Goal: Register for event/course

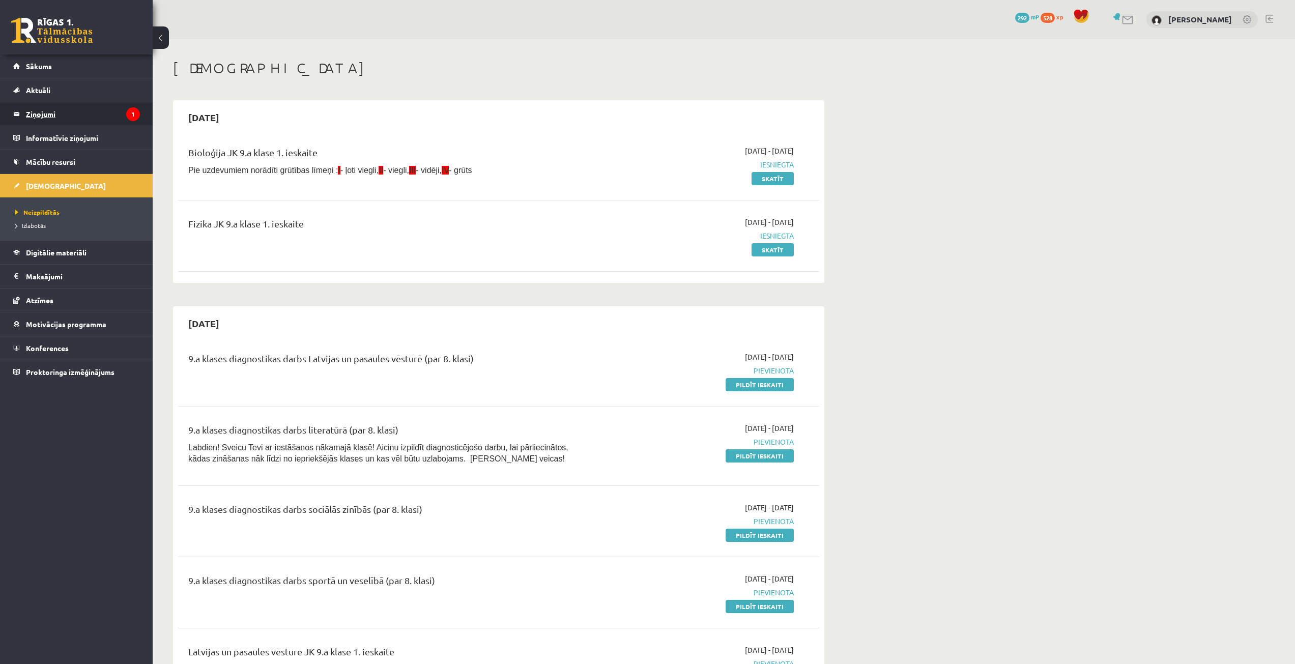
click at [78, 109] on legend "Ziņojumi 1" at bounding box center [83, 113] width 114 height 23
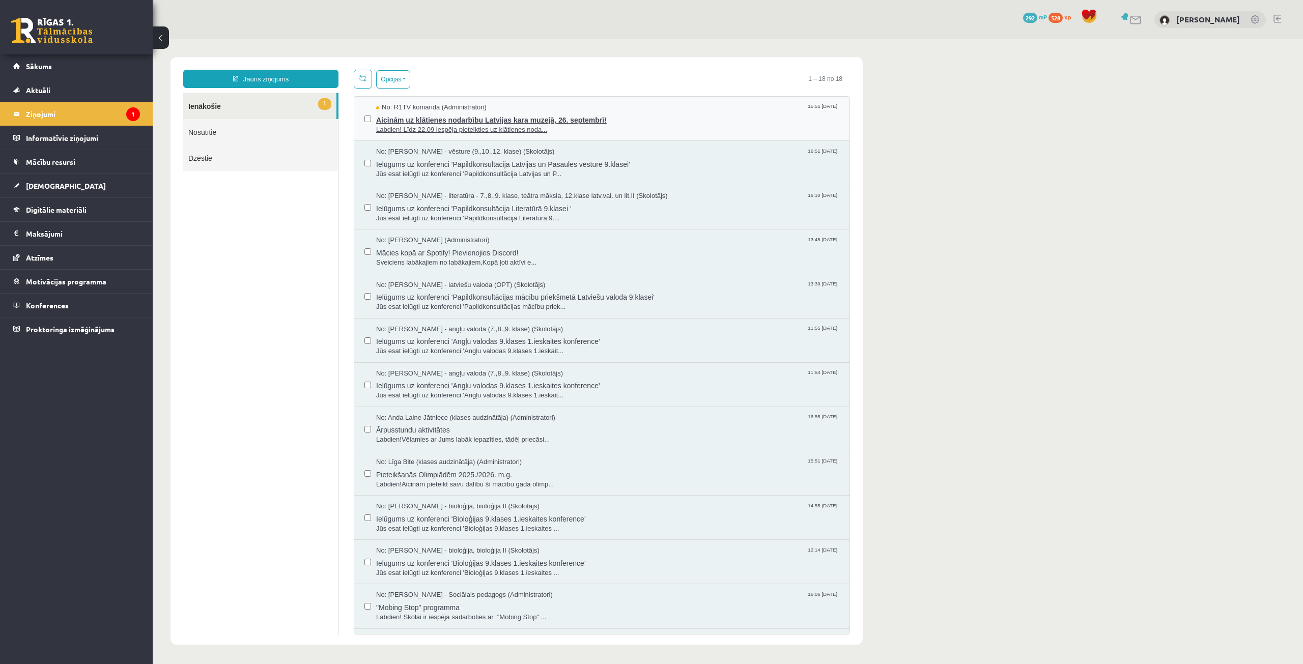
click at [473, 114] on span "Aicinām uz klātienes nodarbību Latvijas kara muzejā, 26. septembrī!" at bounding box center [607, 118] width 463 height 13
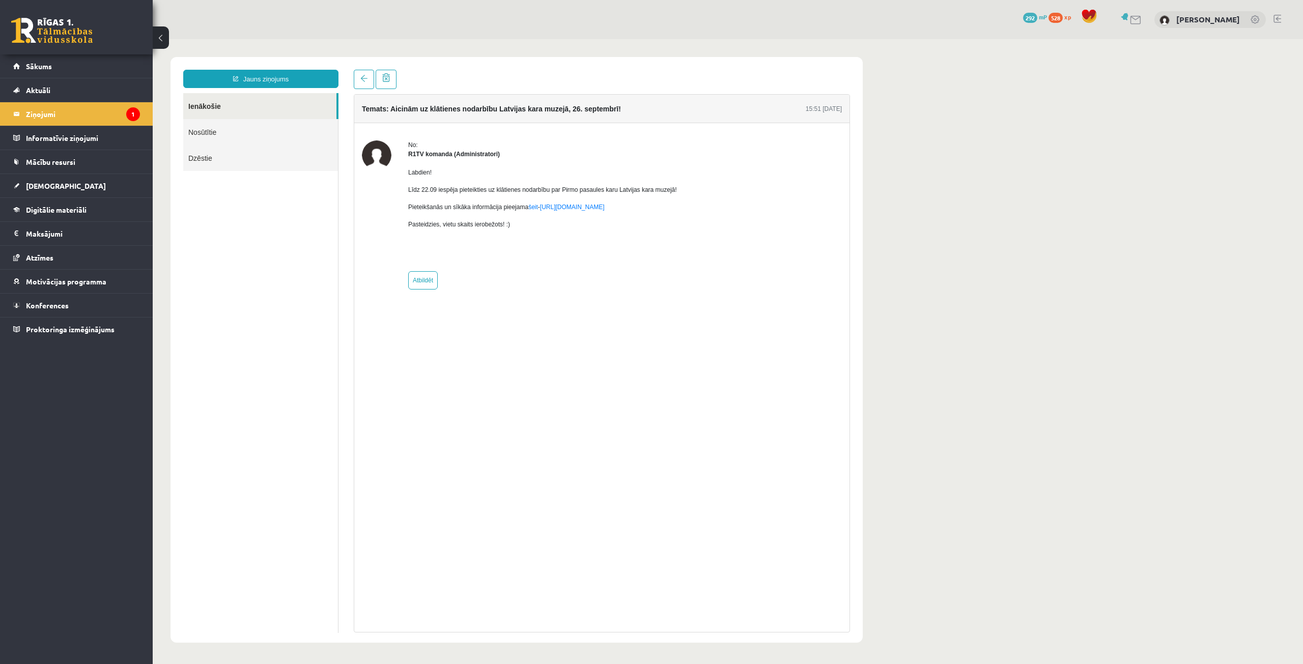
click at [747, 270] on div "No: R1TV komanda (Administratori) Labdien! Līdz 22.09 iespēja pieteikties uz kl…" at bounding box center [602, 214] width 480 height 149
click at [46, 111] on legend "Ziņojumi 1" at bounding box center [83, 113] width 114 height 23
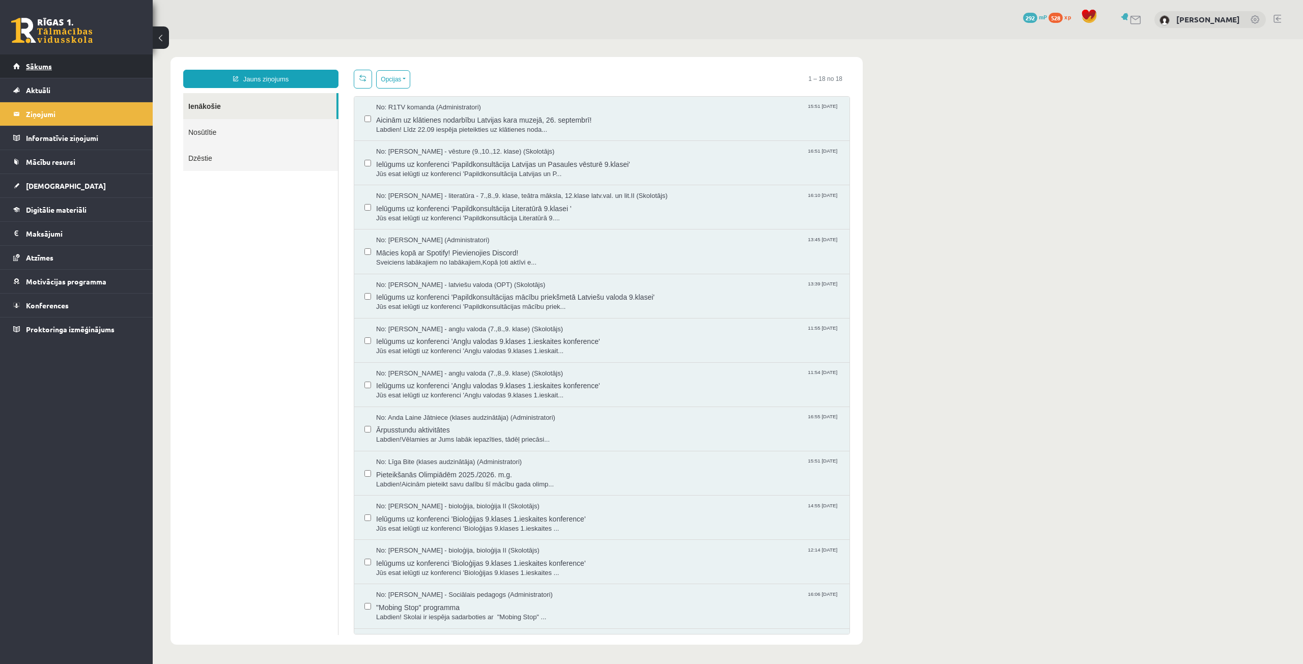
click at [56, 59] on link "Sākums" at bounding box center [76, 65] width 127 height 23
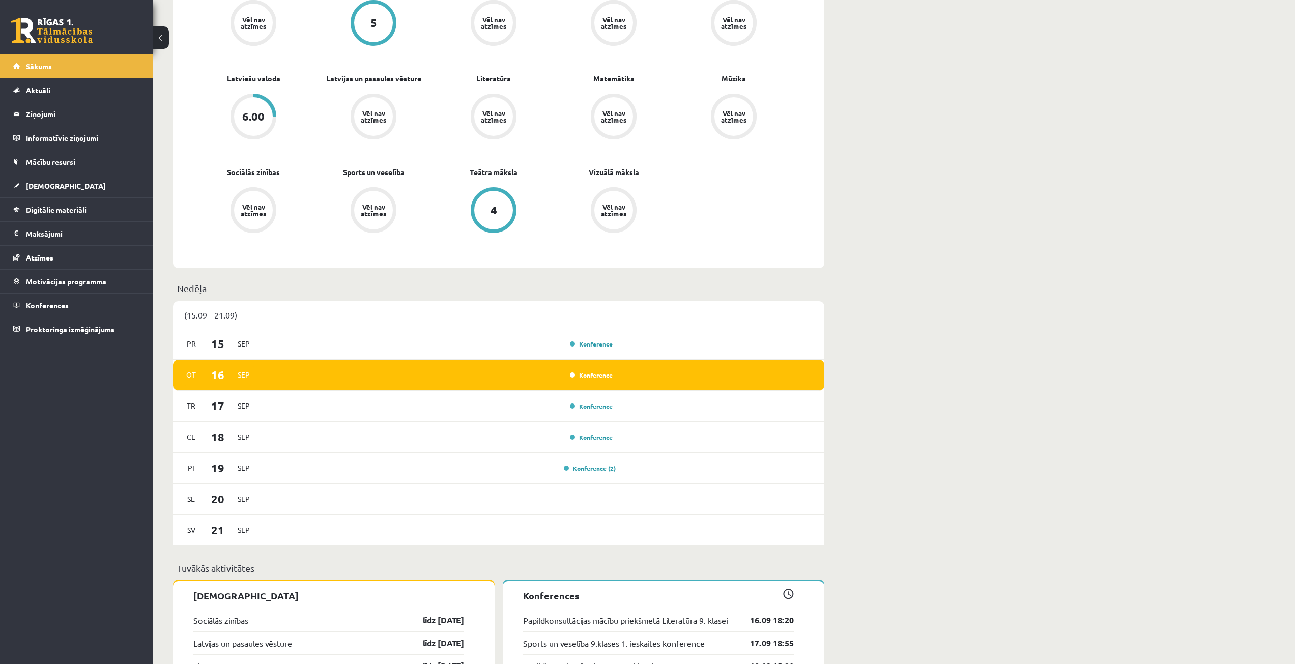
scroll to position [661, 0]
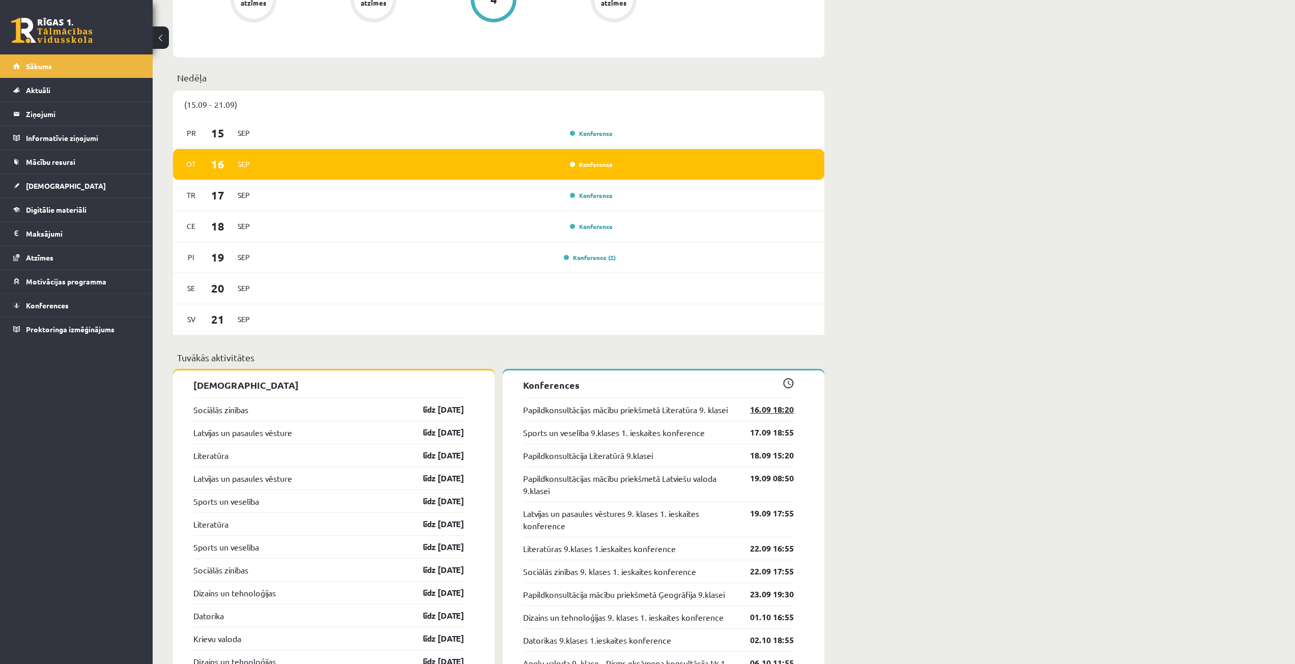
click at [768, 416] on link "16.09 18:20" at bounding box center [764, 409] width 59 height 12
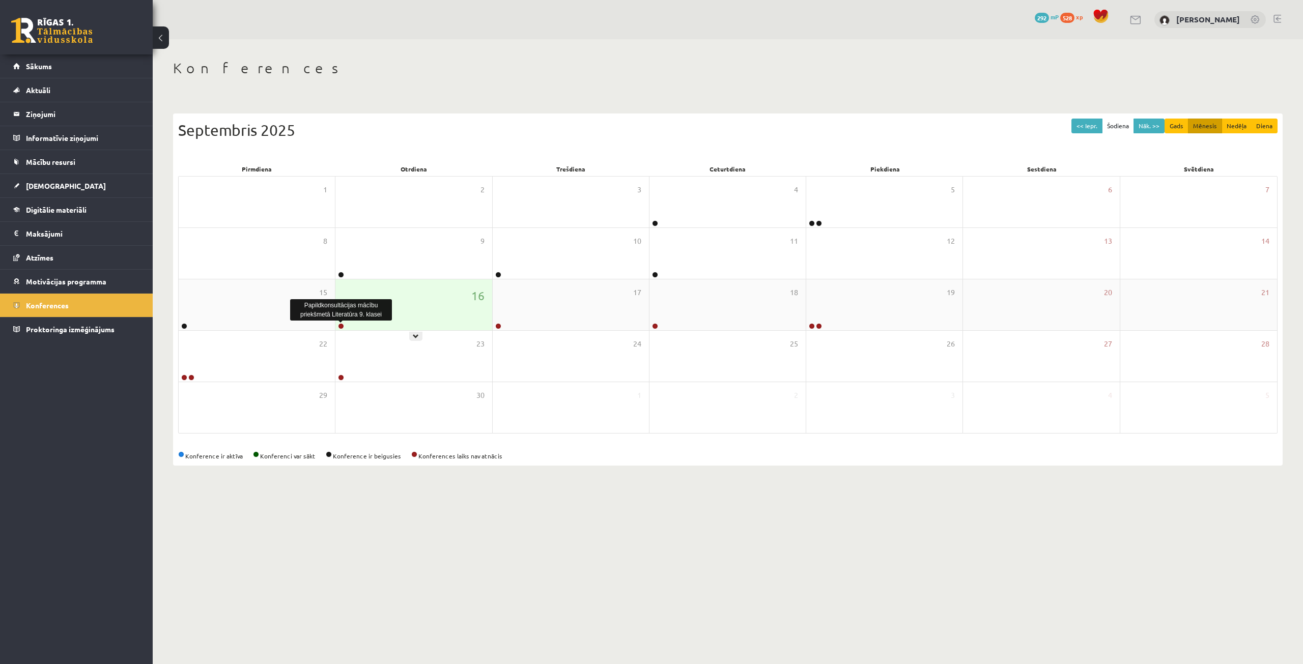
click at [342, 325] on link at bounding box center [341, 326] width 6 height 6
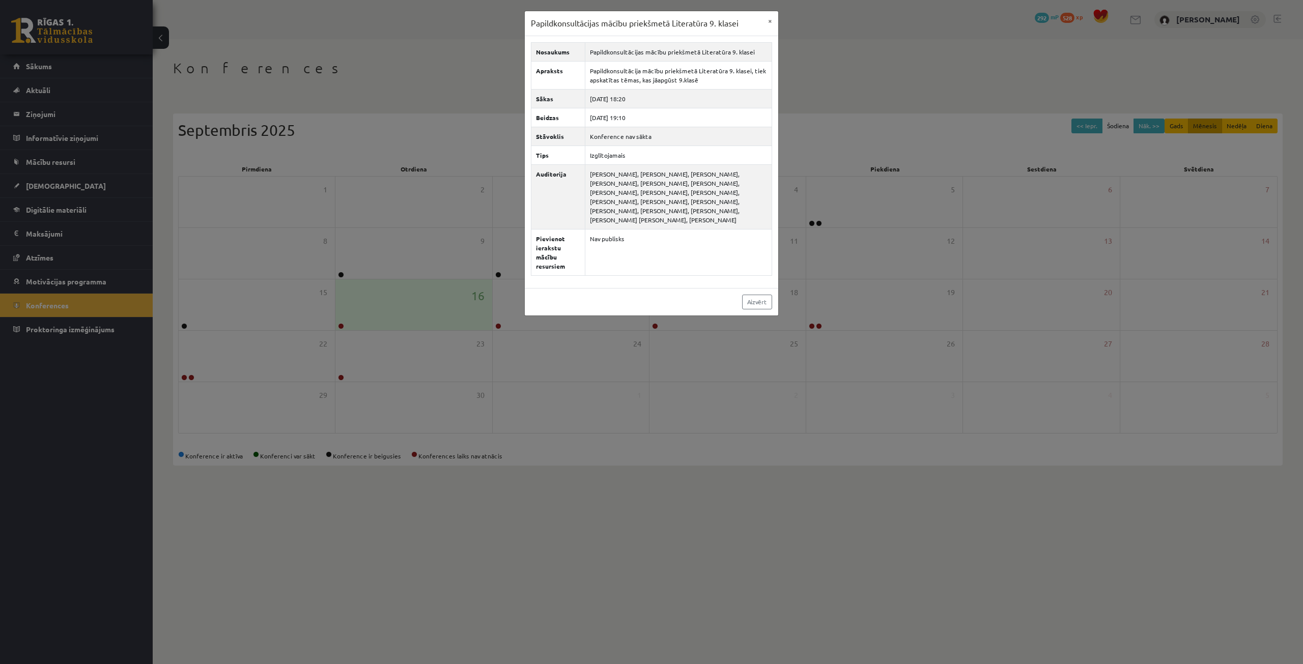
click at [523, 200] on div "Papildkonsultācijas mācību priekšmetā Literatūra 9. klasei × Nosaukums Papildko…" at bounding box center [651, 332] width 1303 height 664
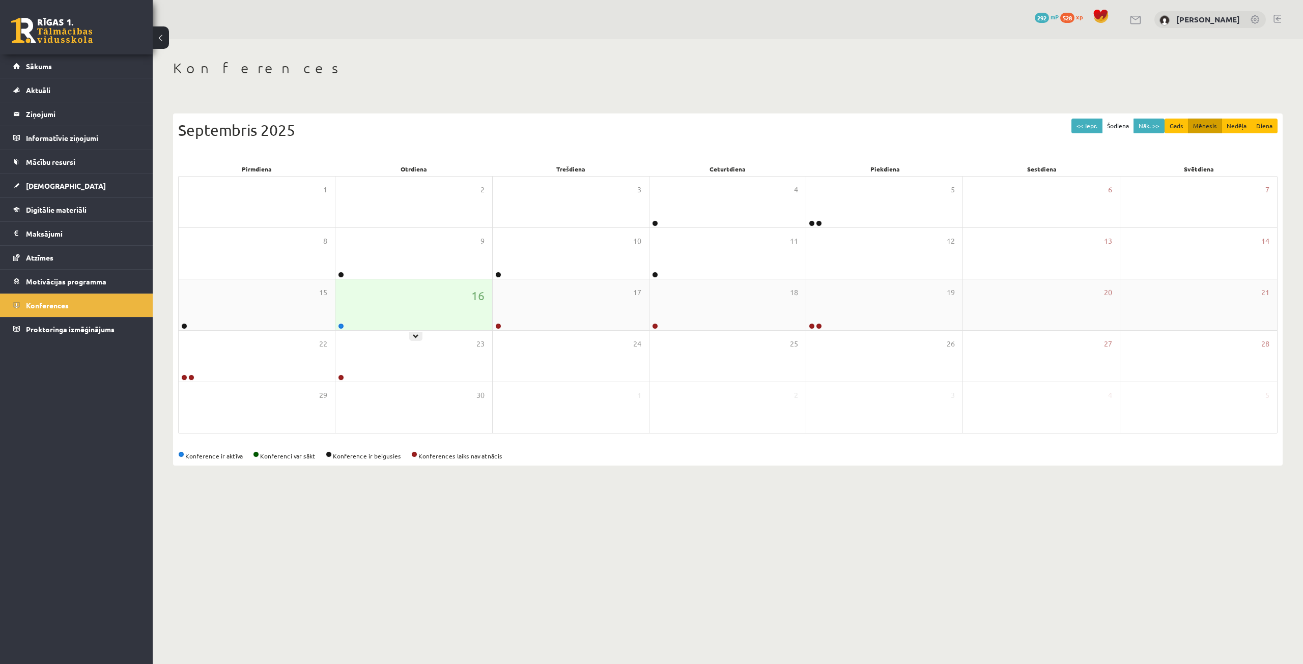
click at [340, 322] on div "16" at bounding box center [413, 304] width 156 height 51
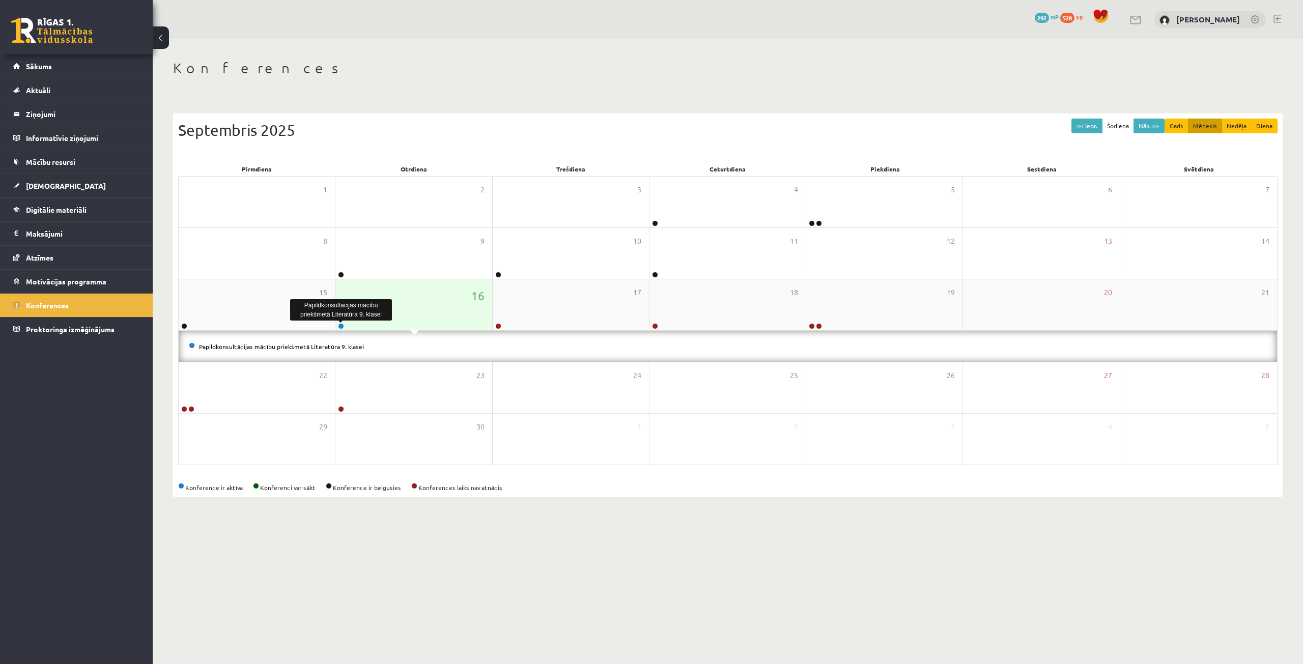
click at [341, 324] on link at bounding box center [341, 326] width 6 height 6
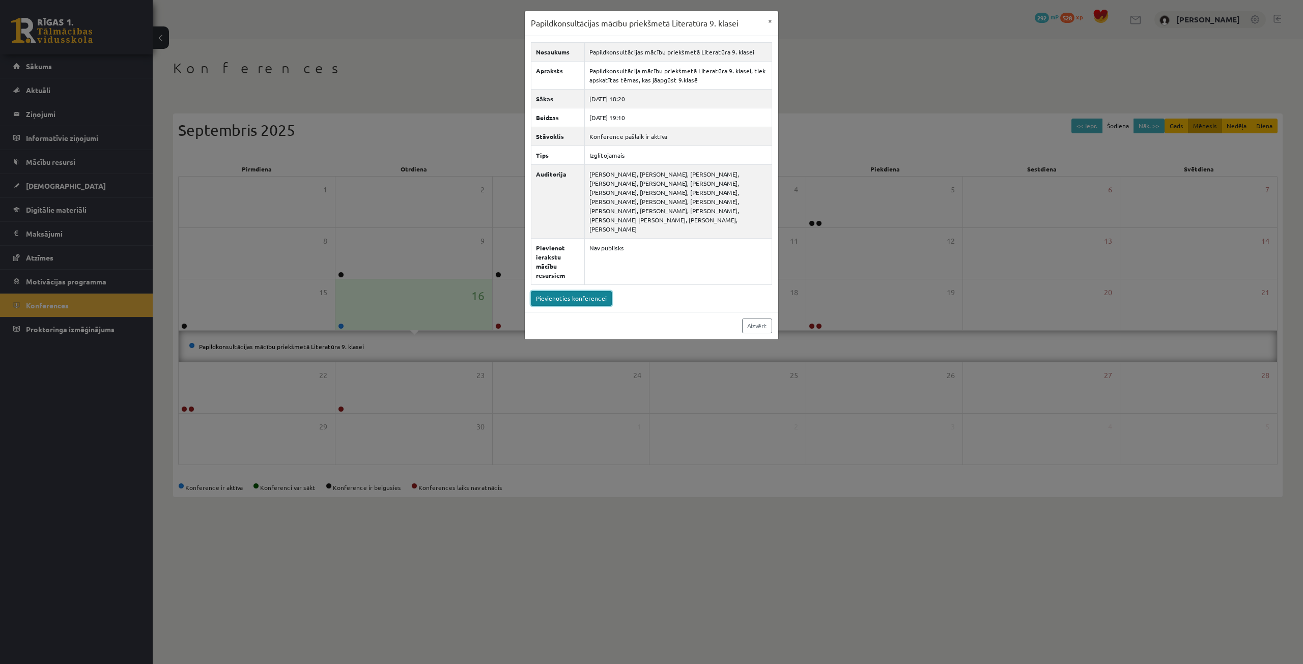
click at [589, 291] on link "Pievienoties konferencei" at bounding box center [571, 298] width 81 height 15
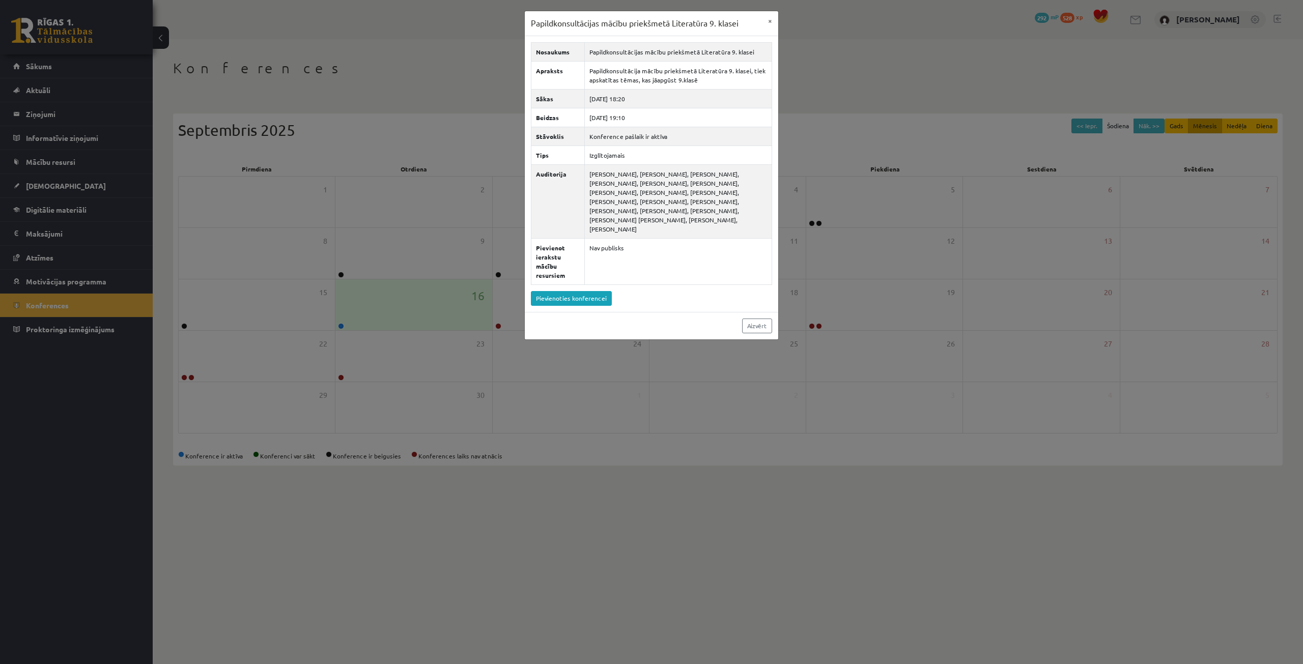
click at [410, 107] on div "Papildkonsultācijas mācību priekšmetā Literatūra 9. klasei × Nosaukums Papildko…" at bounding box center [651, 332] width 1303 height 664
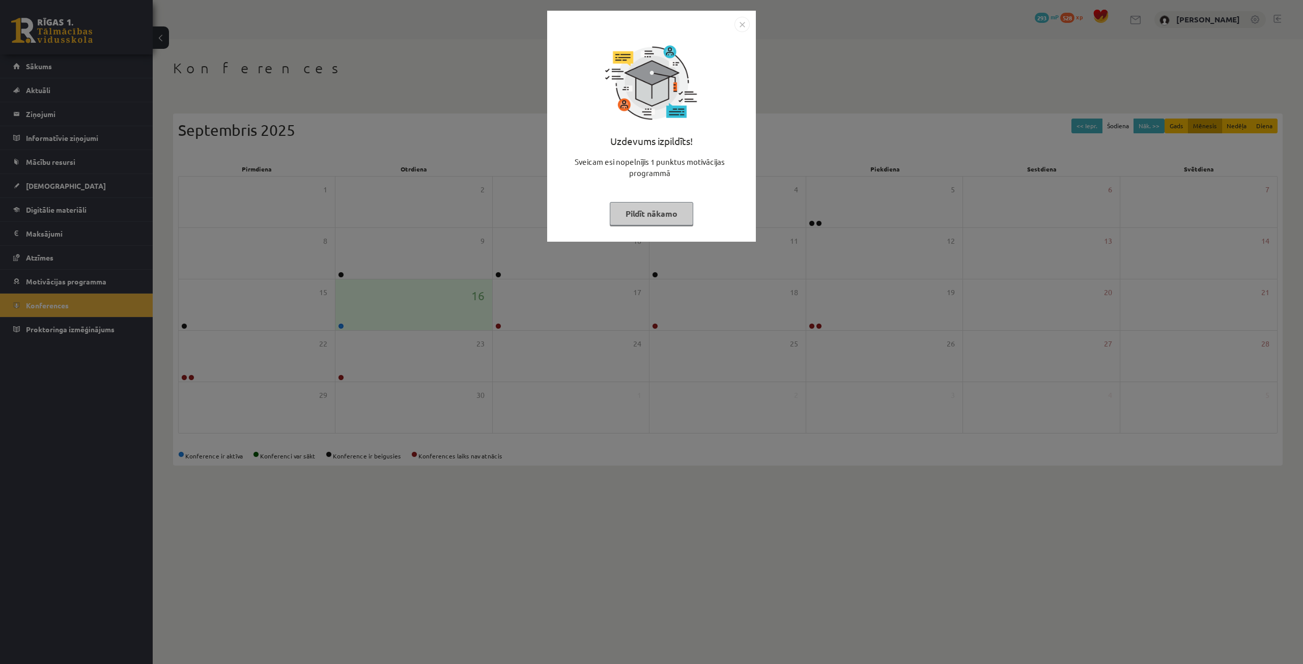
click at [647, 226] on div "Uzdevums izpildīts! Sveicam esi nopelnījis 1 punktus motivācijas programmā Pild…" at bounding box center [651, 134] width 196 height 204
click at [646, 212] on button "Pildīt nākamo" at bounding box center [651, 213] width 83 height 23
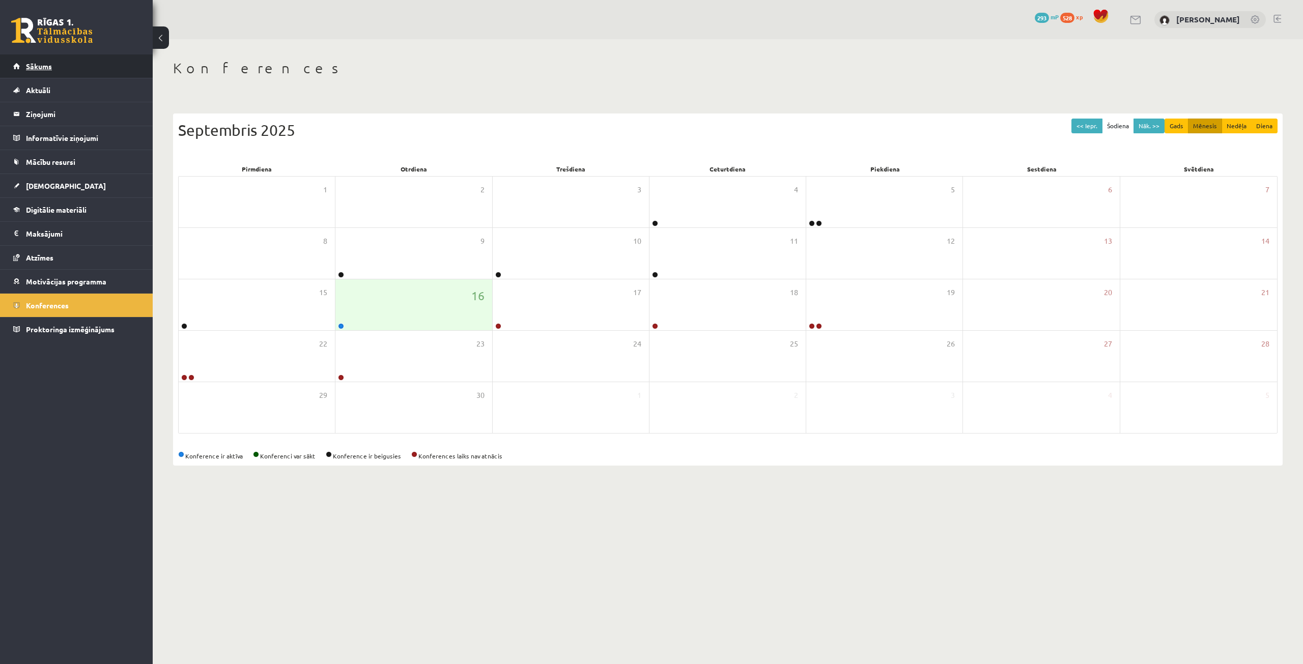
click at [106, 65] on link "Sākums" at bounding box center [76, 65] width 127 height 23
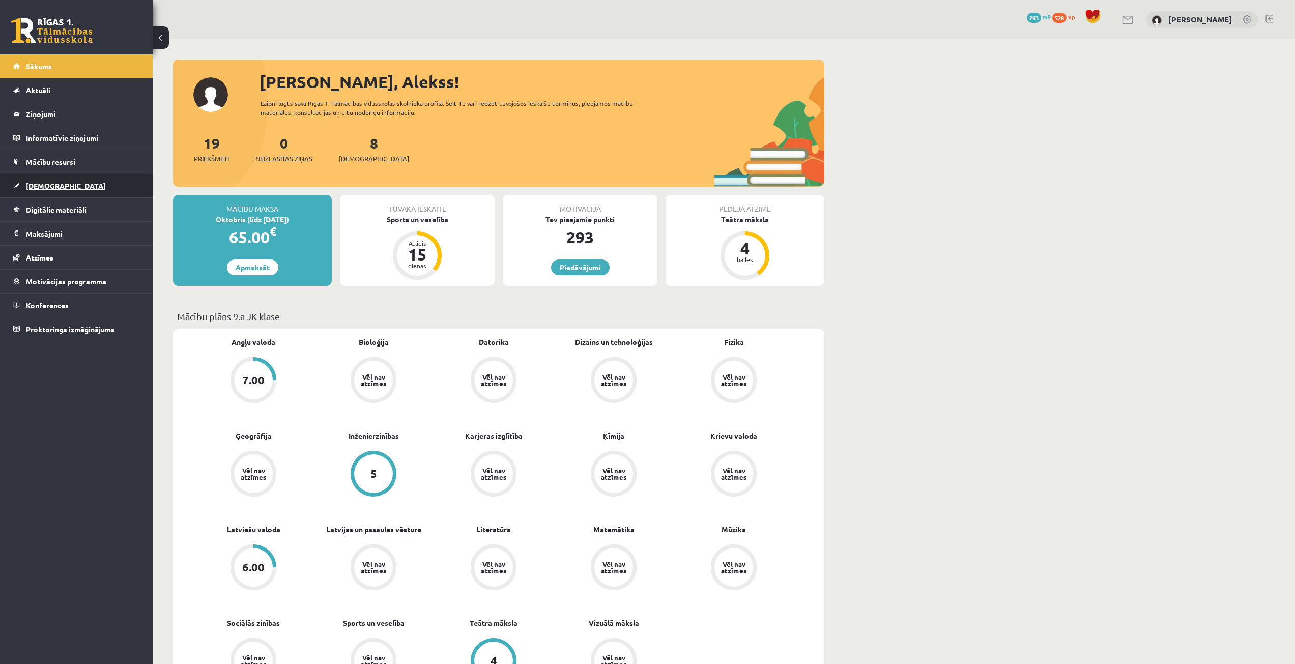
click at [76, 181] on link "[DEMOGRAPHIC_DATA]" at bounding box center [76, 185] width 127 height 23
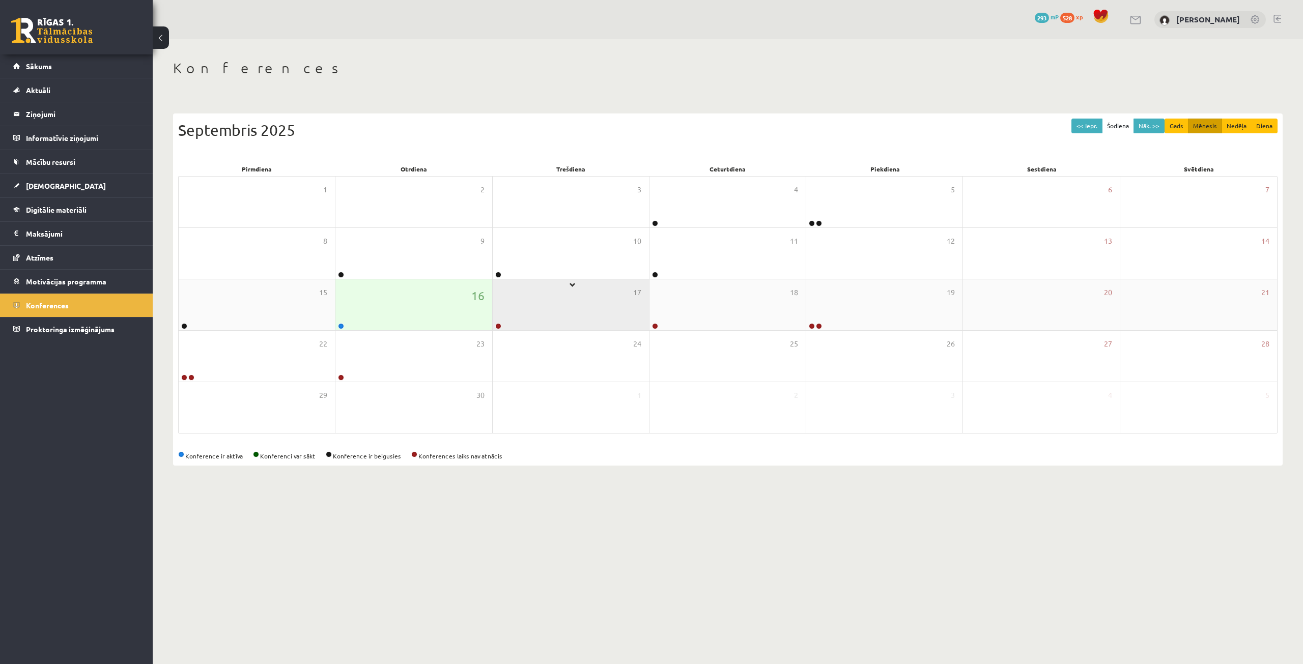
click at [573, 285] on div "17" at bounding box center [571, 304] width 156 height 51
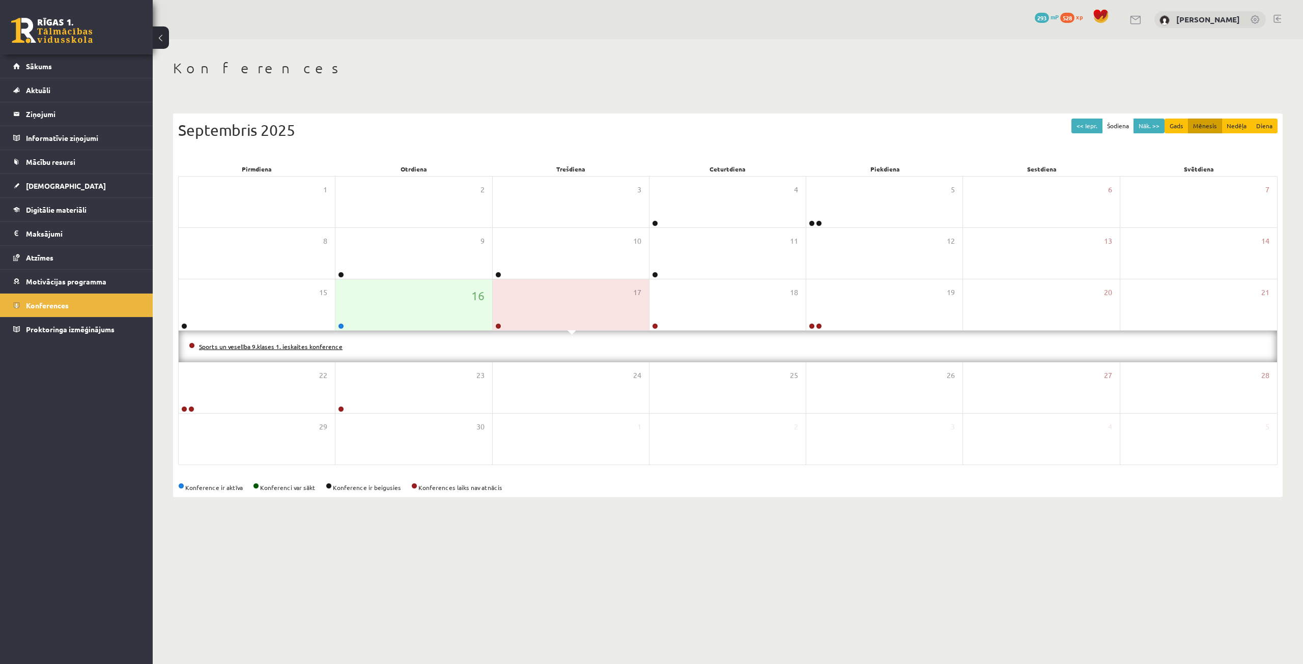
click at [285, 346] on link "Sports un veselība 9.klases 1. ieskaites konference" at bounding box center [270, 346] width 143 height 8
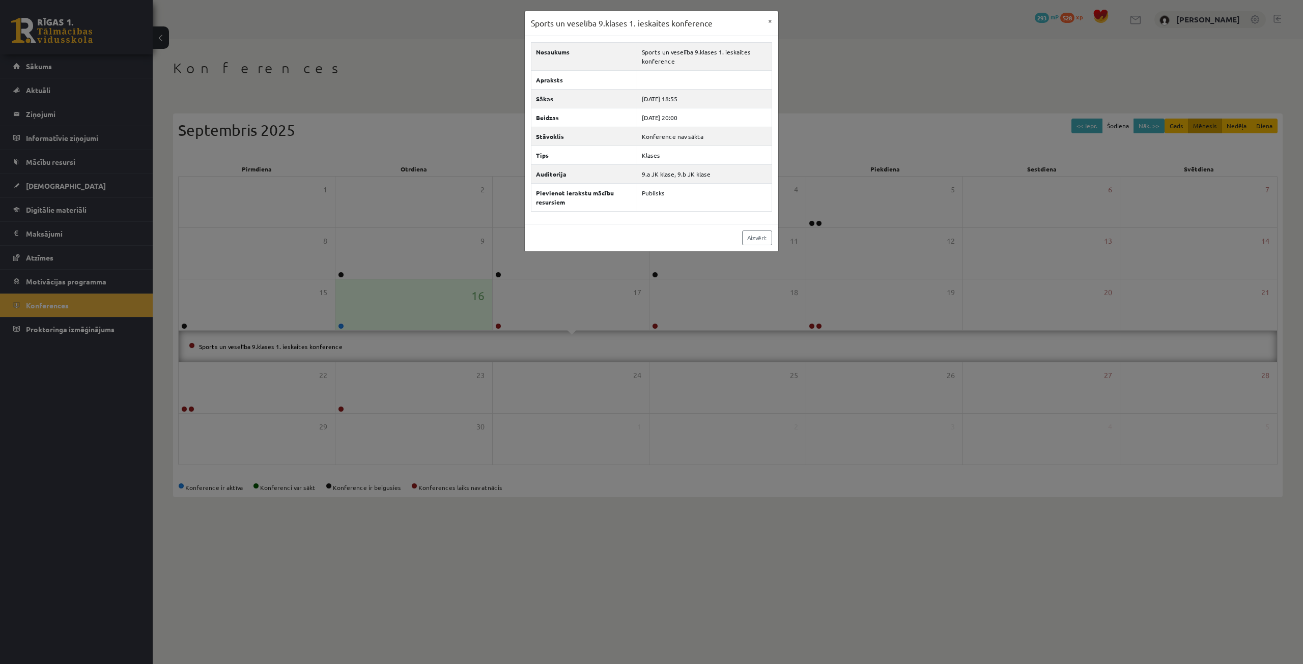
click at [468, 369] on div "Sports un veselība 9.klases 1. ieskaites konference × Nosaukums Sports un vesel…" at bounding box center [651, 332] width 1303 height 664
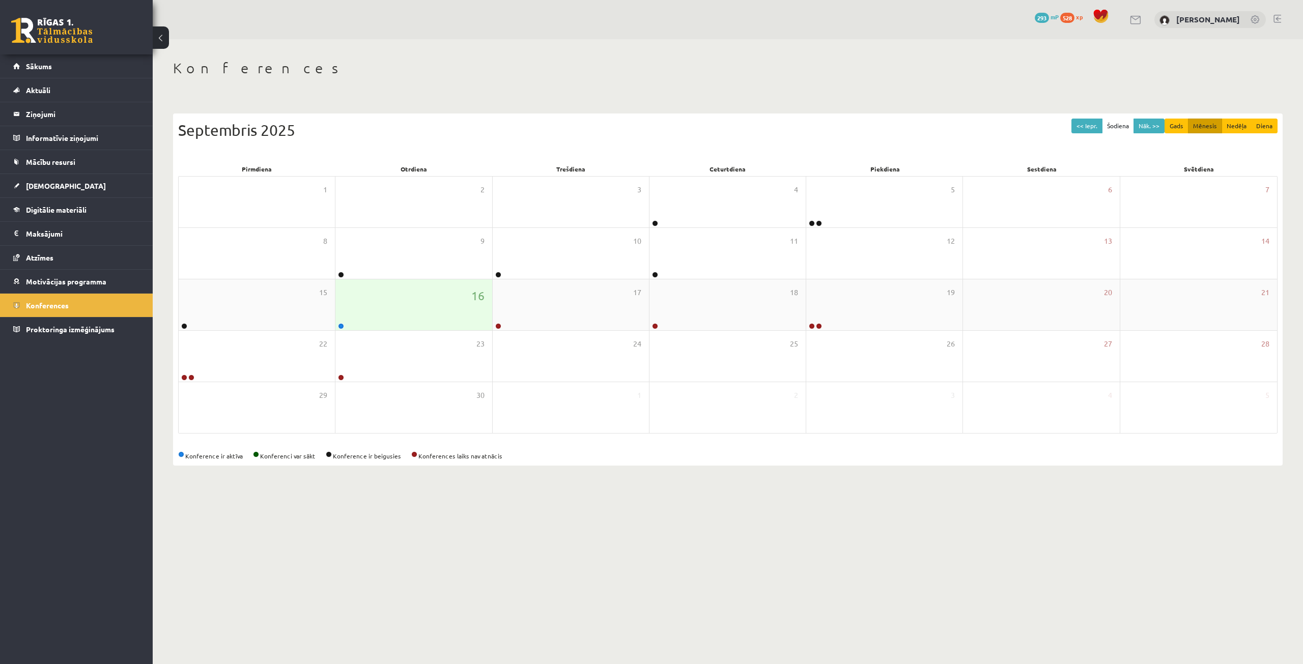
click at [381, 312] on div "16" at bounding box center [413, 304] width 156 height 51
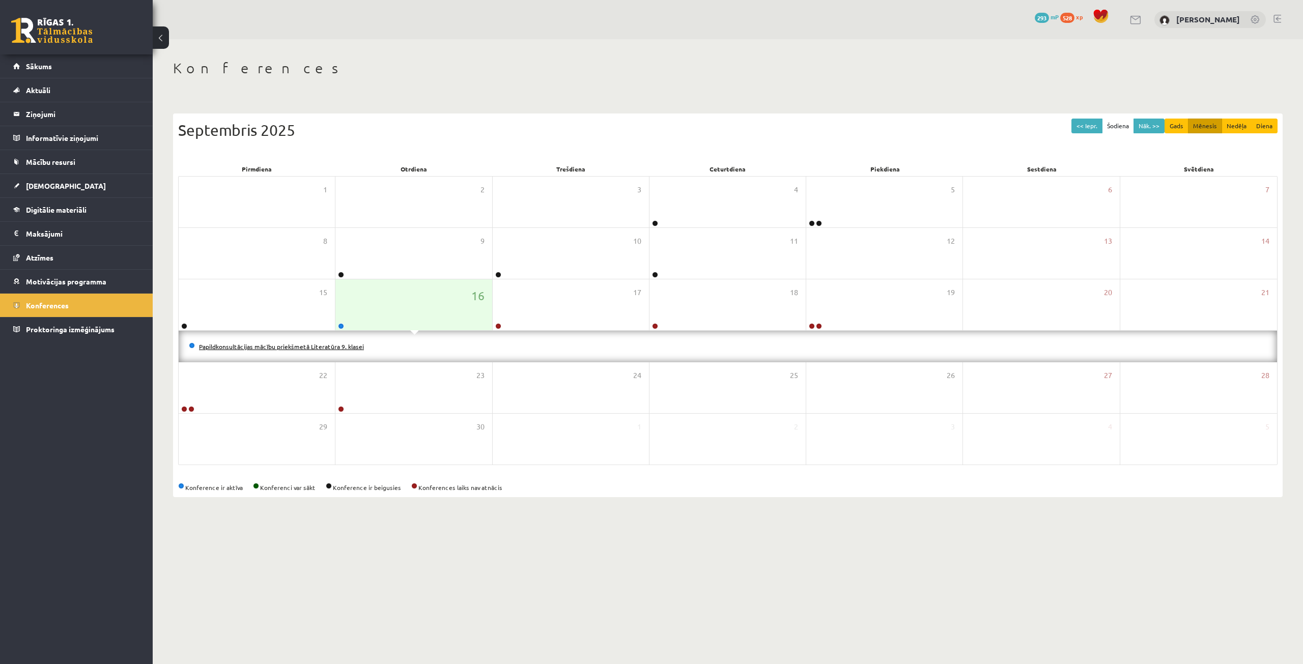
click at [344, 345] on link "Papildkonsultācijas mācību priekšmetā Literatūra 9. klasei" at bounding box center [281, 346] width 165 height 8
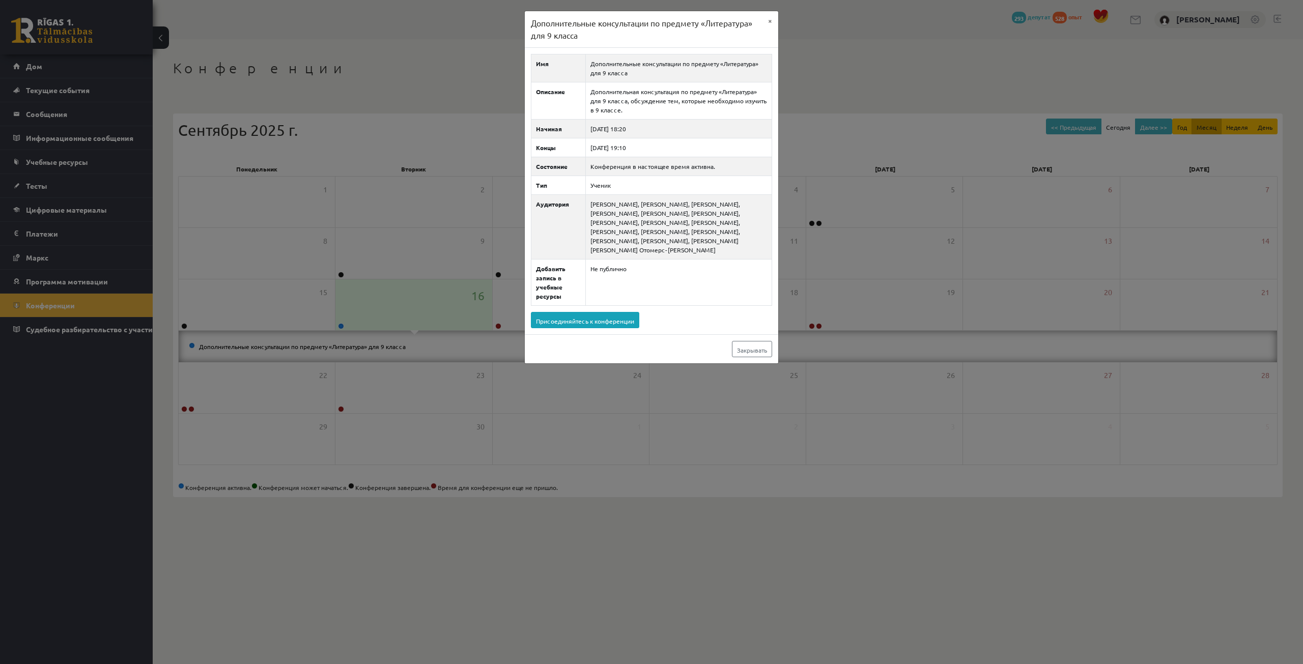
click at [850, 50] on div "Дополнительные консультации по предмету «Литература» для 9 класса × Имя Дополни…" at bounding box center [651, 332] width 1303 height 664
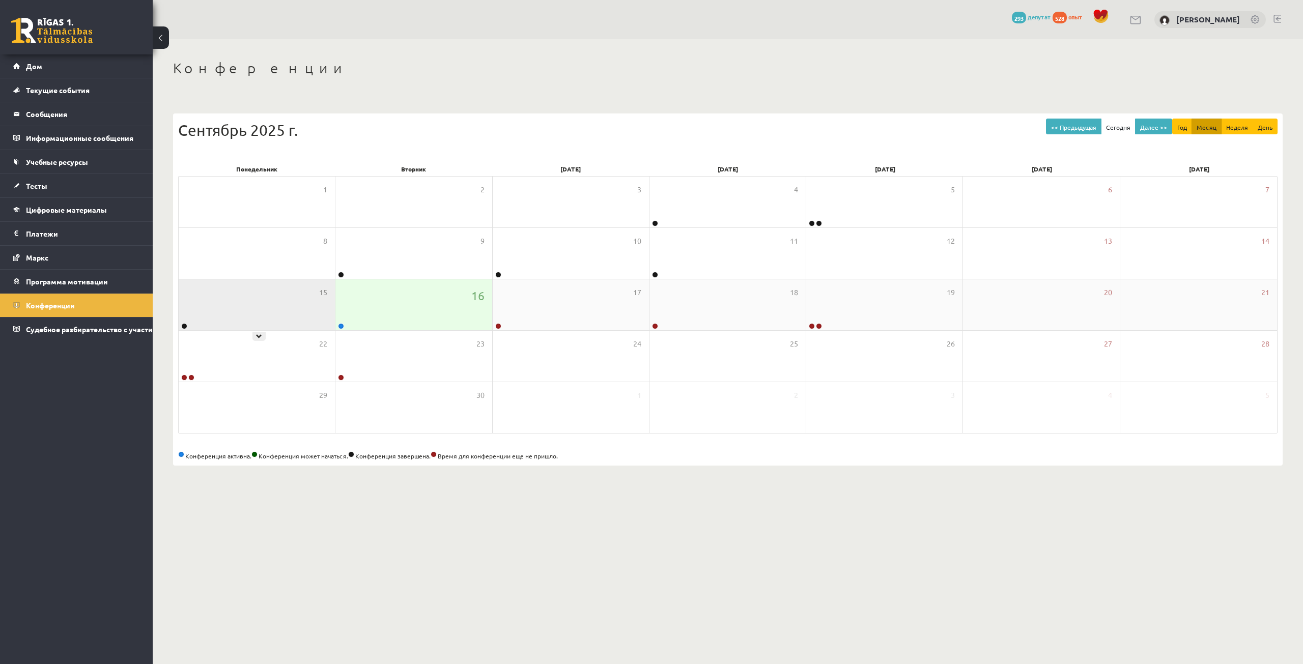
click at [278, 316] on div "15" at bounding box center [257, 304] width 156 height 51
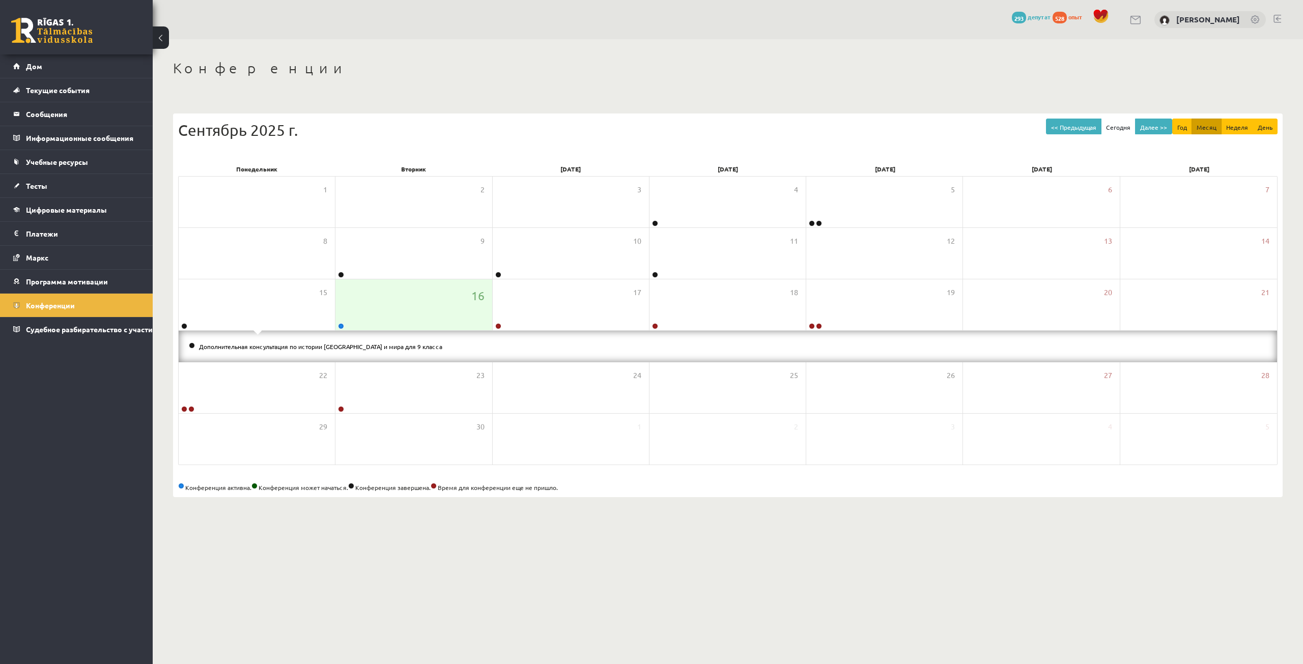
click at [223, 342] on li "Дополнительная консультация по истории Латвии и мира для 9 класса" at bounding box center [728, 346] width 1078 height 11
click at [618, 308] on div "17" at bounding box center [571, 304] width 156 height 51
click at [787, 292] on div "18" at bounding box center [727, 304] width 156 height 51
click at [312, 351] on li "Дополнительная консультация по литературе для 9 класса" at bounding box center [728, 346] width 1078 height 11
click at [312, 348] on font "Дополнительная консультация по литературе для 9 класса" at bounding box center [284, 346] width 170 height 8
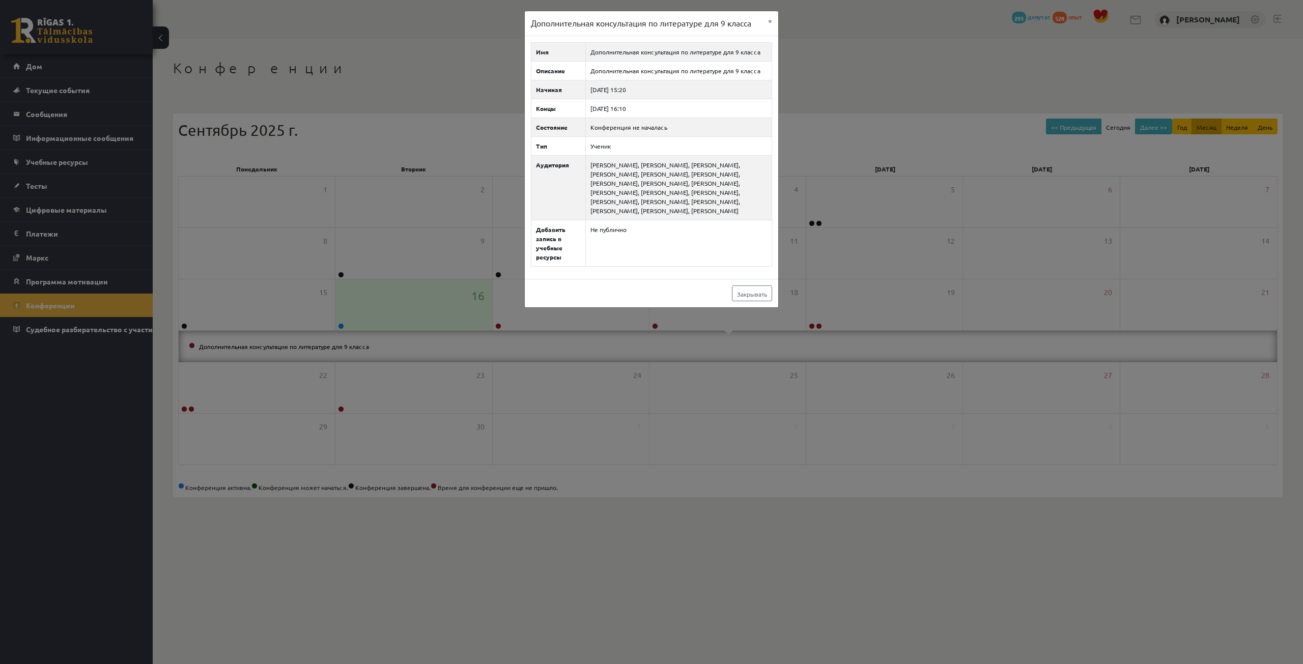
click at [929, 351] on div "Дополнительная консультация по литературе для 9 класса × Имя Дополнительная кон…" at bounding box center [651, 332] width 1303 height 664
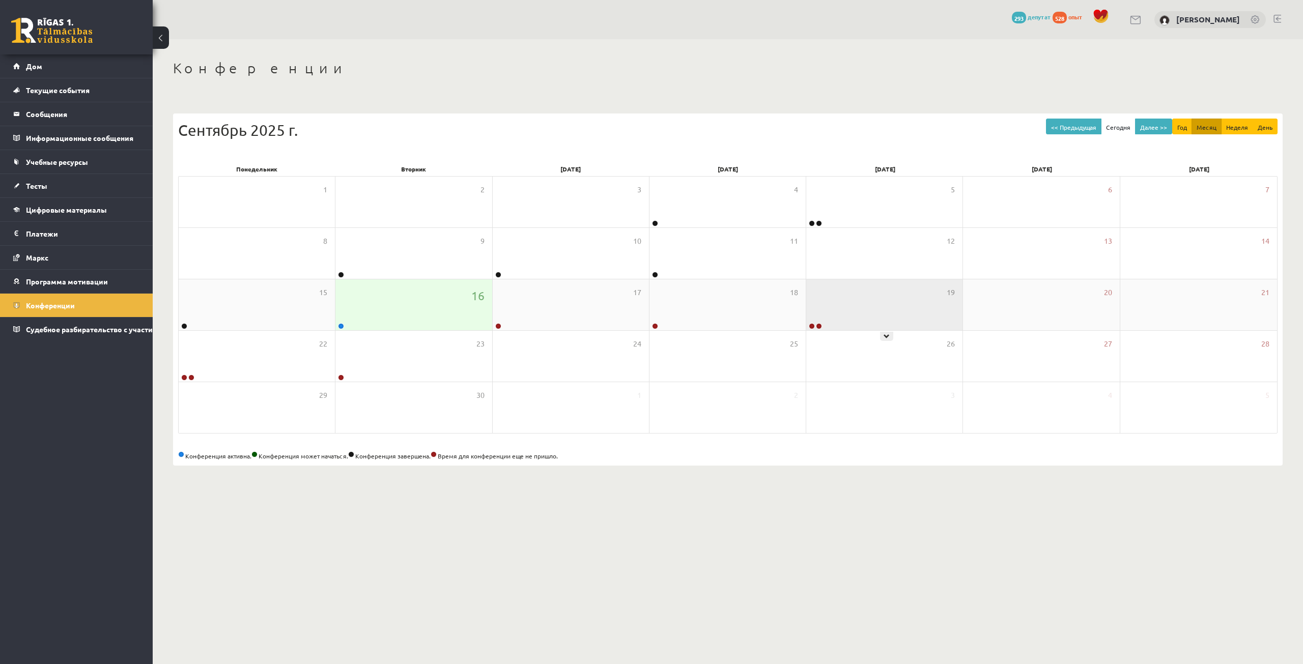
click at [876, 307] on div "19" at bounding box center [884, 304] width 156 height 51
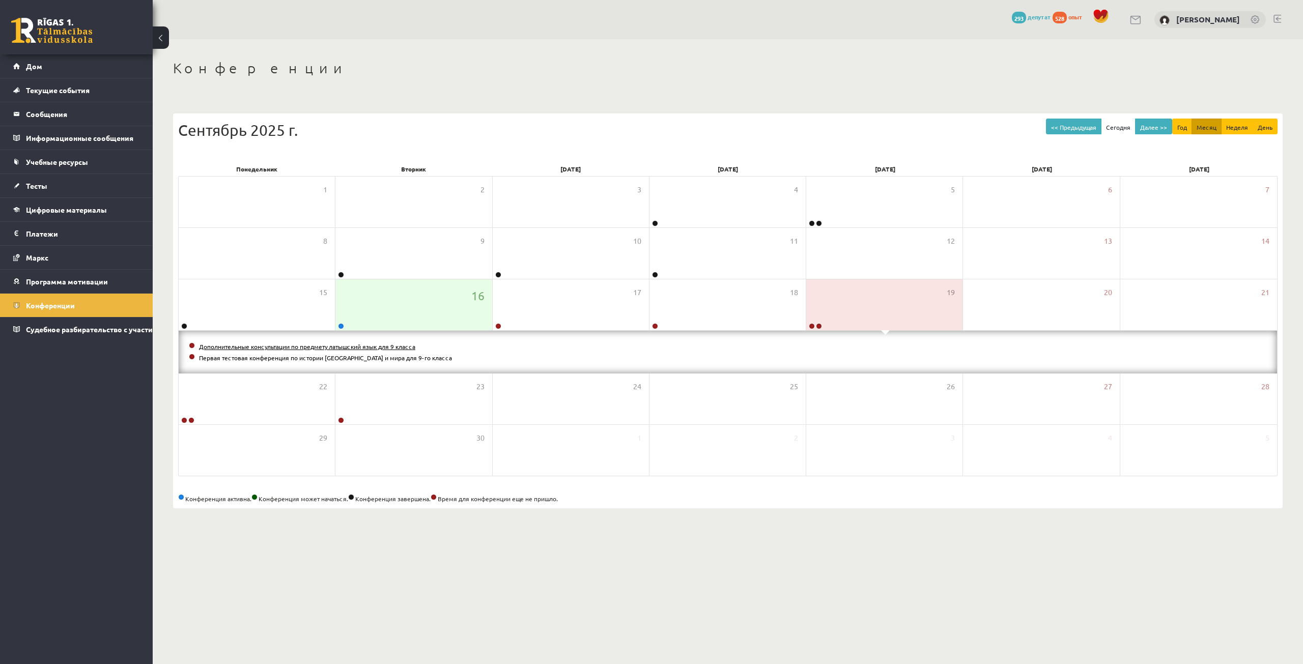
click at [375, 344] on font "Дополнительные консультации по предмету латышский язык для 9 класса" at bounding box center [307, 346] width 216 height 8
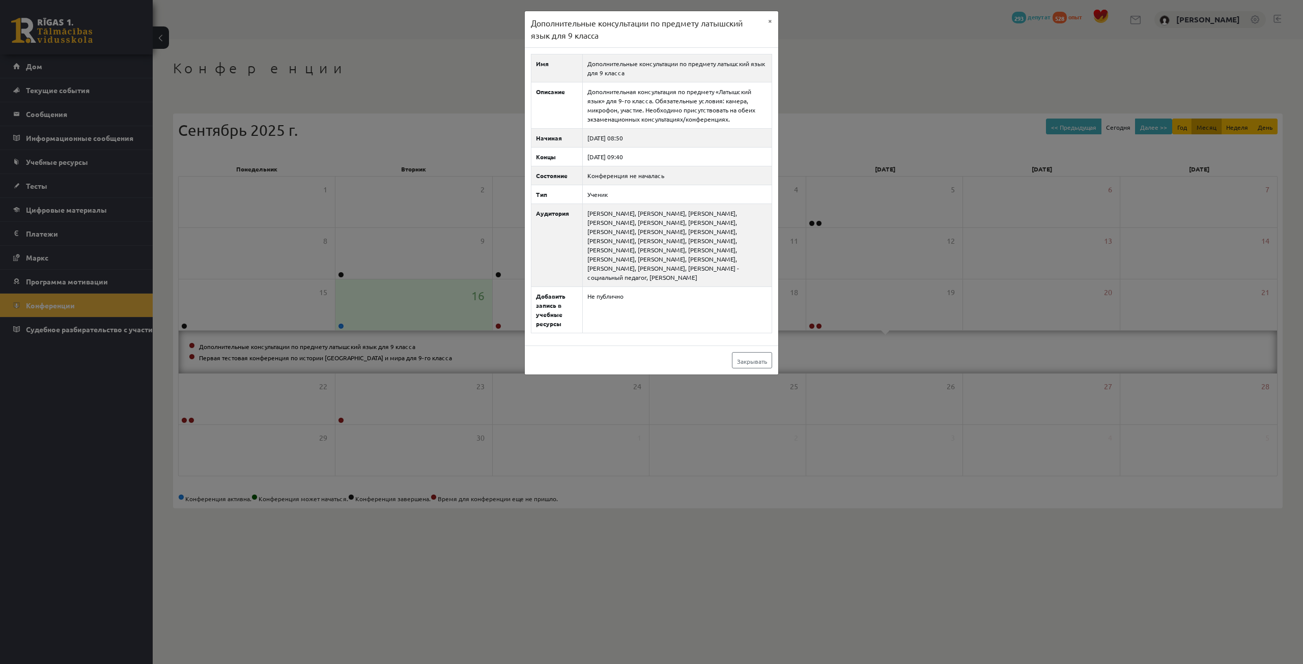
click at [483, 392] on div "Дополнительные консультации по предмету латышский язык для 9 класса × Имя Допол…" at bounding box center [651, 332] width 1303 height 664
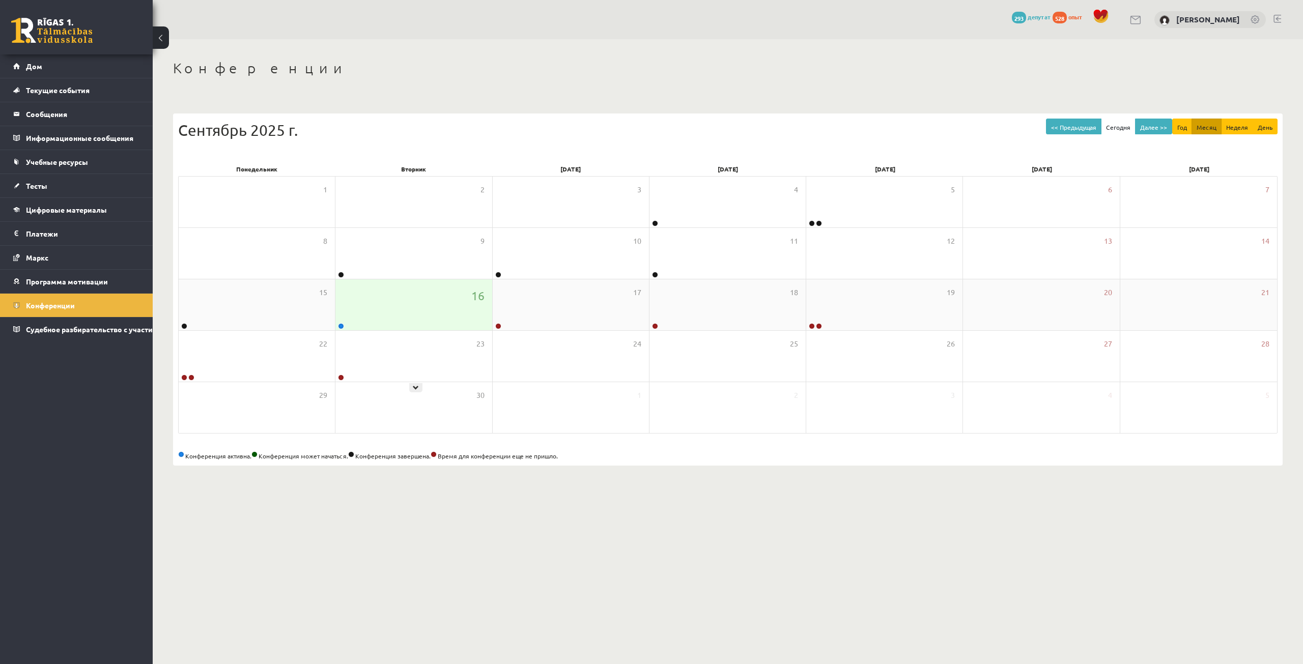
click at [431, 327] on div "16" at bounding box center [413, 304] width 156 height 51
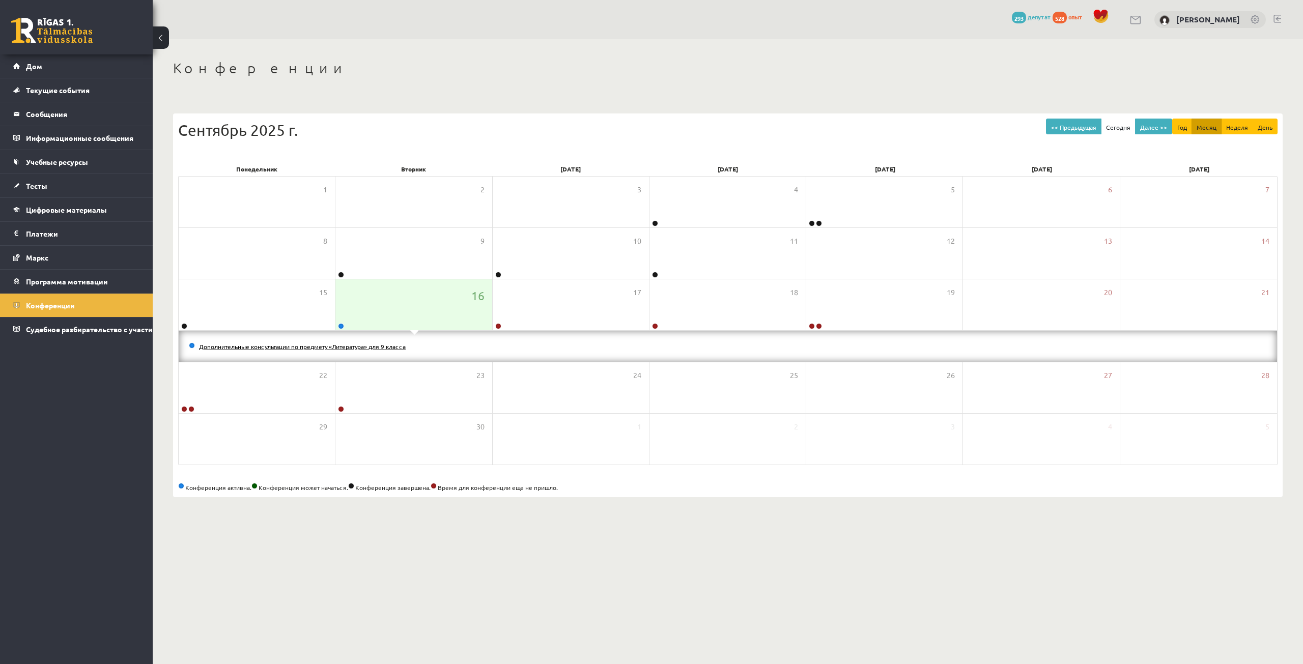
click at [367, 344] on font "Дополнительные консультации по предмету «Литература» для 9 класса" at bounding box center [302, 346] width 207 height 8
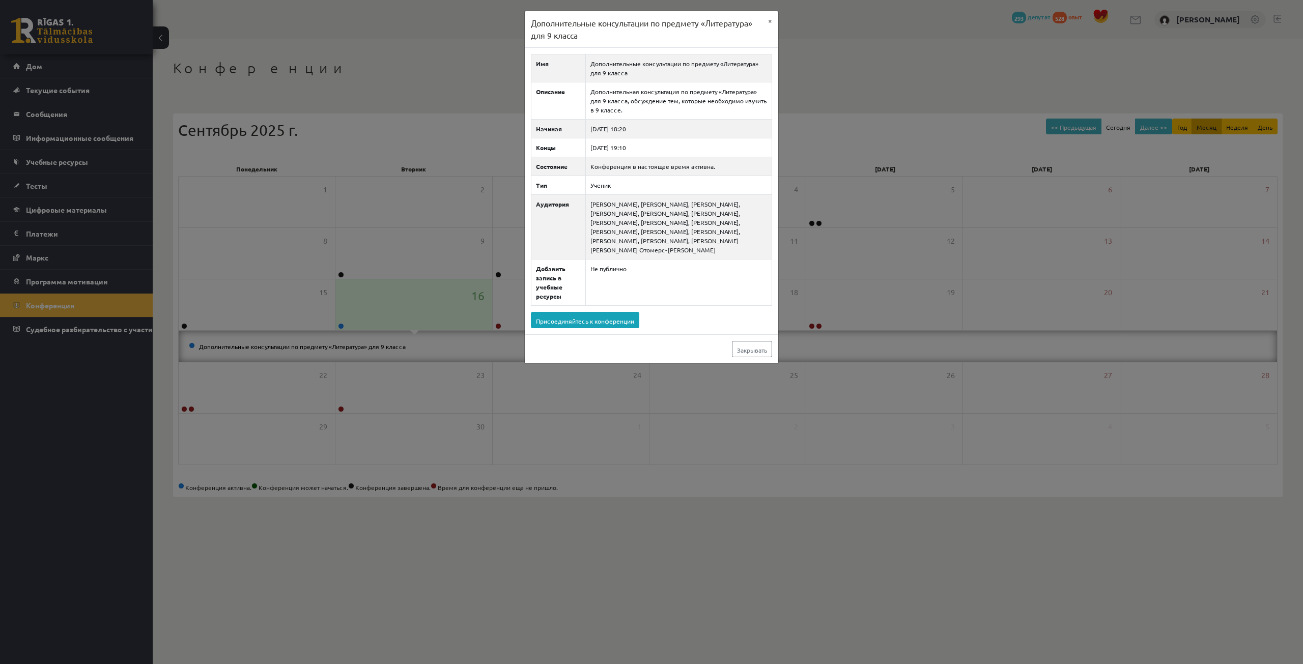
click at [816, 224] on div "Дополнительные консультации по предмету «Литература» для 9 класса × Имя Дополни…" at bounding box center [651, 332] width 1303 height 664
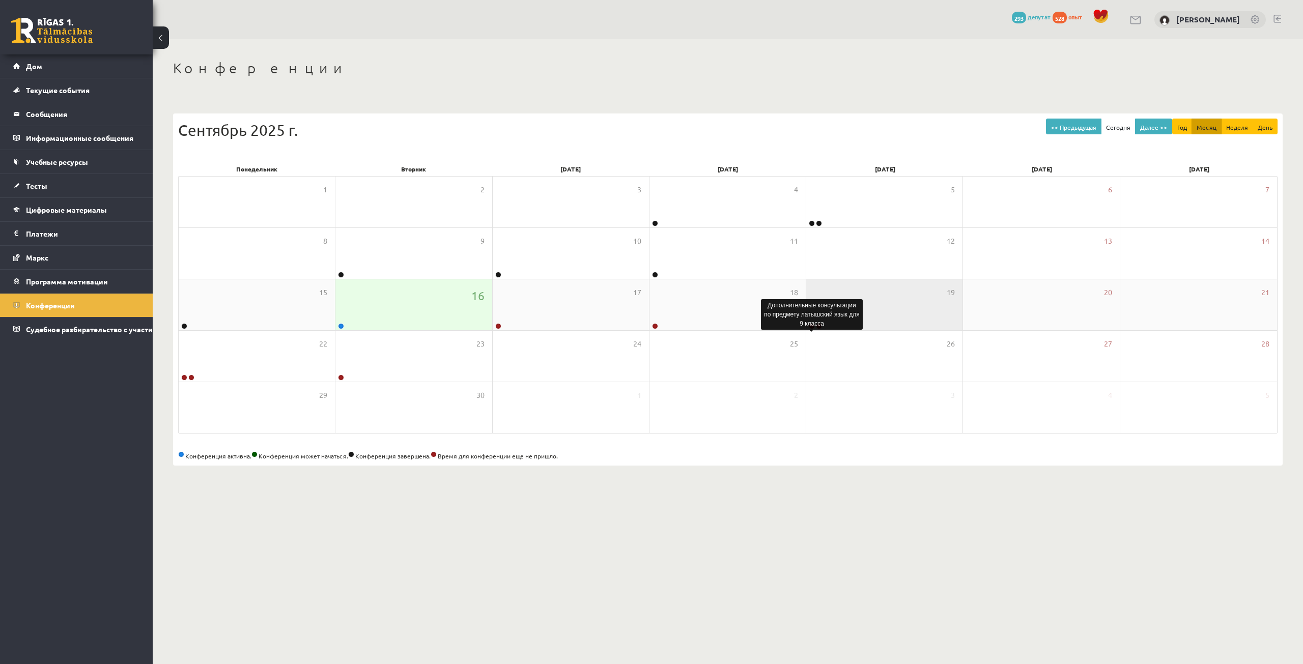
click at [810, 327] on body "0 Подарки 293 депутат 528 опыт Алекс Козловский Дом Текущие события Как учиться…" at bounding box center [651, 332] width 1303 height 664
click at [807, 361] on div "26" at bounding box center [884, 356] width 156 height 51
click at [837, 288] on div "19" at bounding box center [884, 304] width 156 height 51
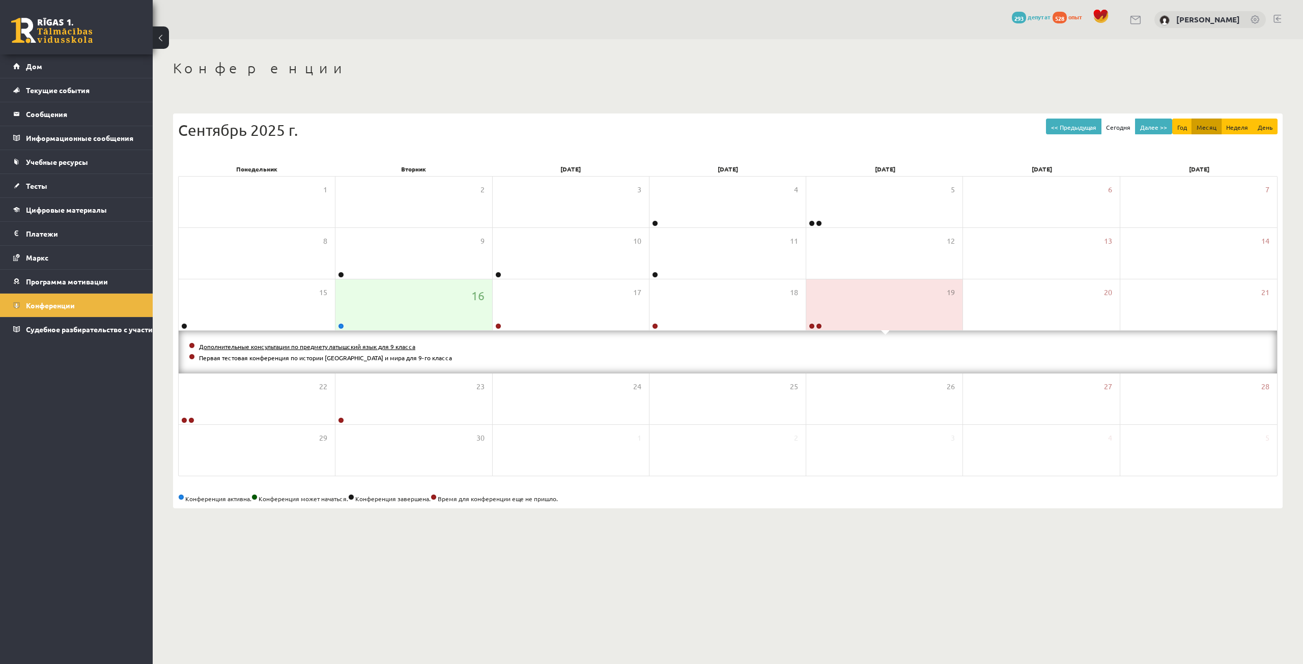
click at [374, 346] on font "Дополнительные консультации по предмету латышский язык для 9 класса" at bounding box center [307, 346] width 216 height 8
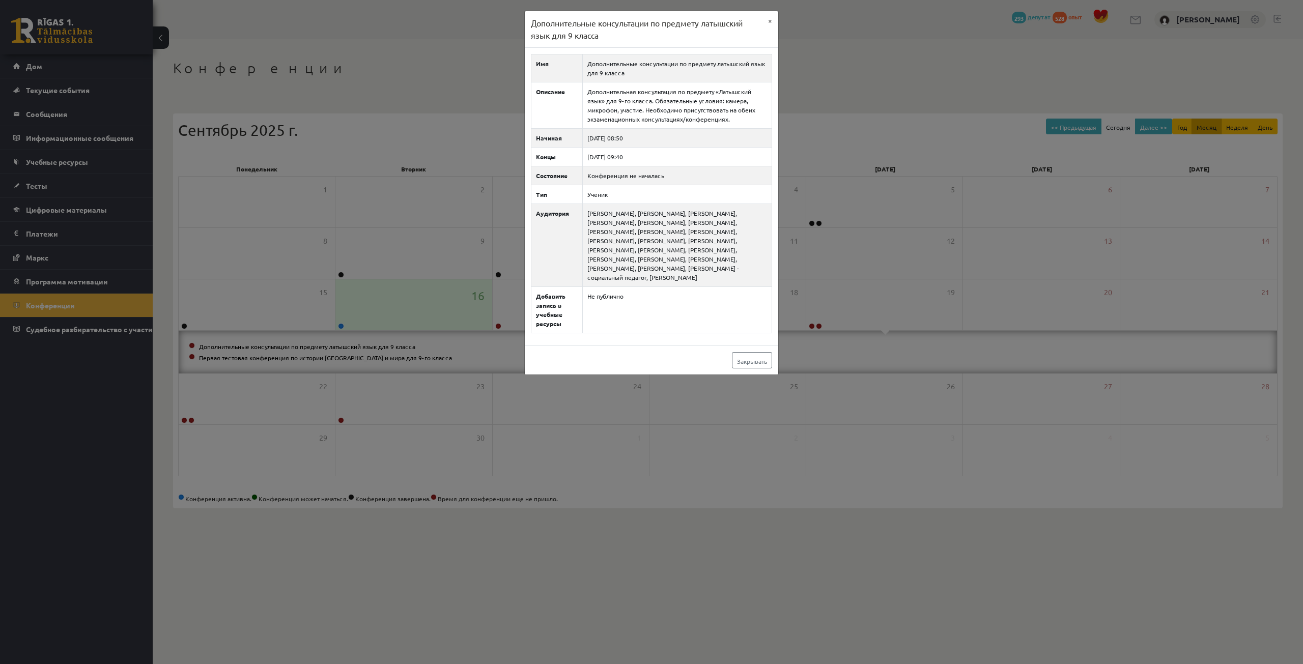
click at [965, 290] on div "Дополнительные консультации по предмету латышский язык для 9 класса × Имя Допол…" at bounding box center [651, 332] width 1303 height 664
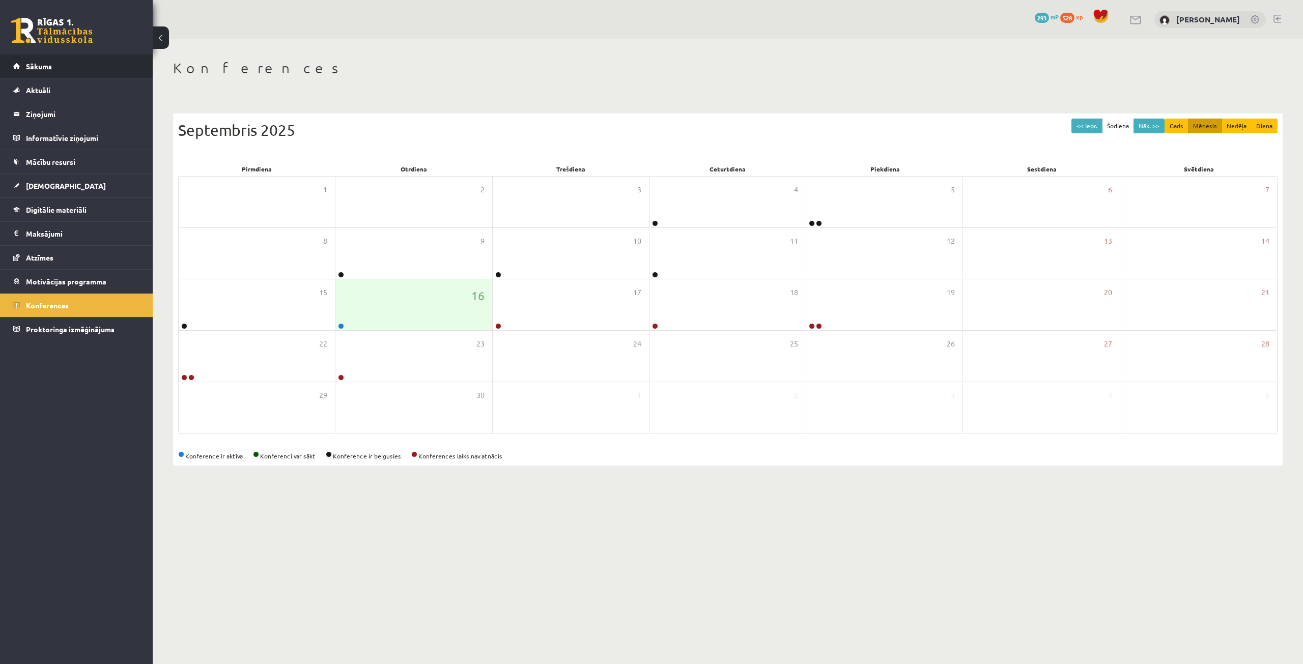
click at [71, 61] on link "Sākums" at bounding box center [76, 65] width 127 height 23
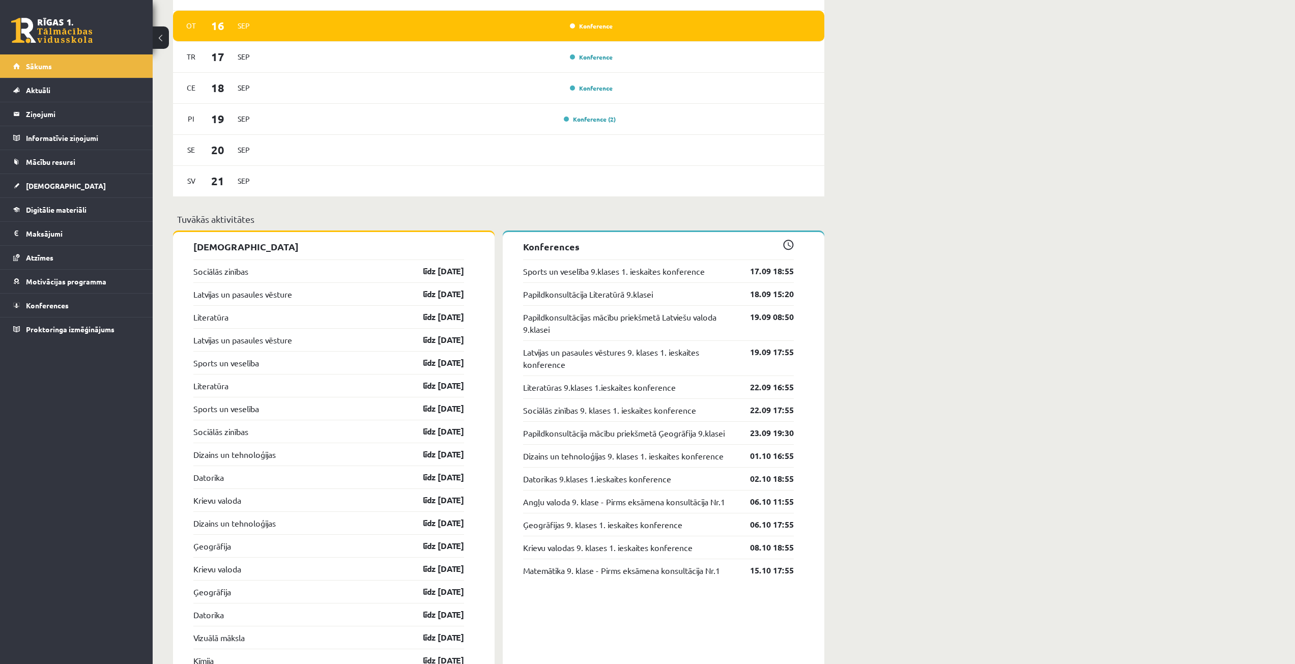
scroll to position [814, 0]
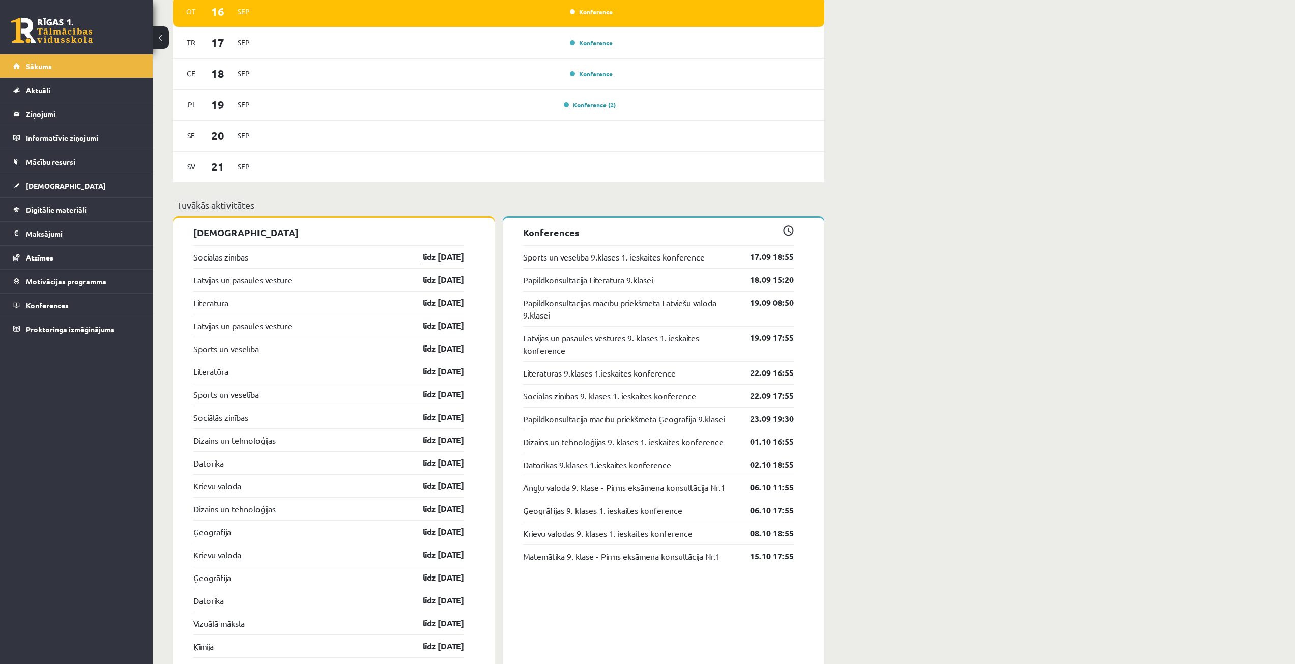
click at [458, 256] on link "līdz [DATE]" at bounding box center [434, 257] width 59 height 12
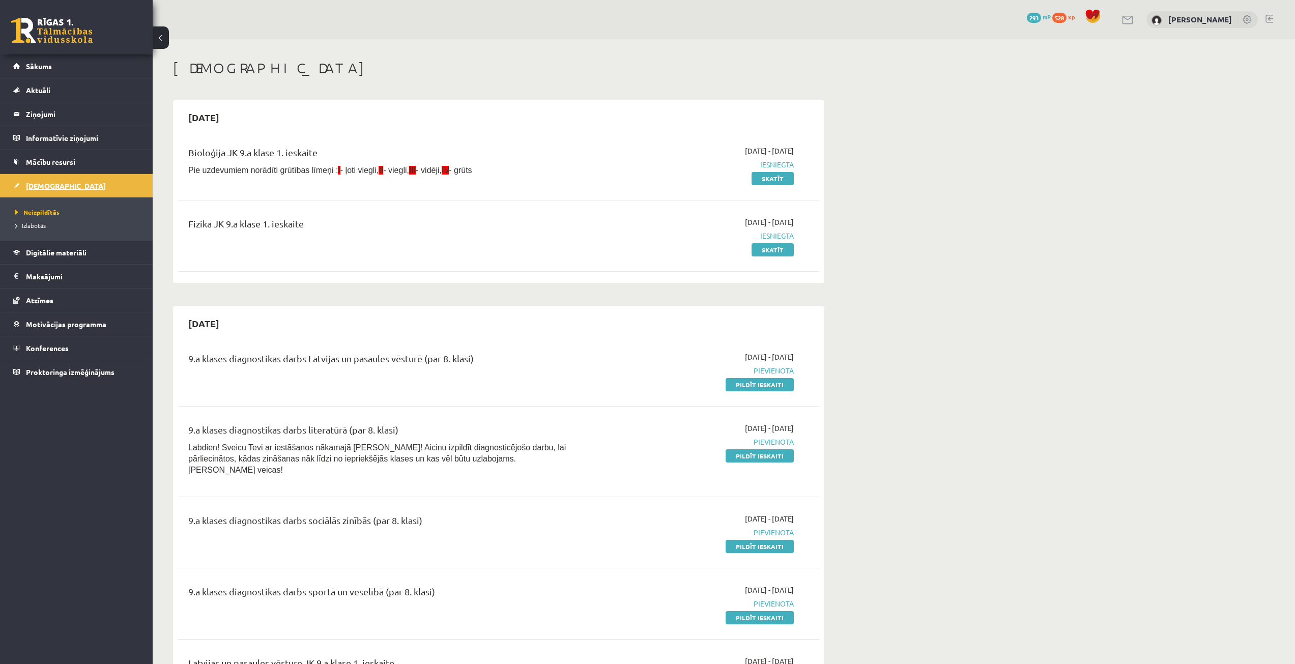
click at [134, 180] on link "[DEMOGRAPHIC_DATA]" at bounding box center [76, 185] width 127 height 23
